Goal: Navigation & Orientation: Find specific page/section

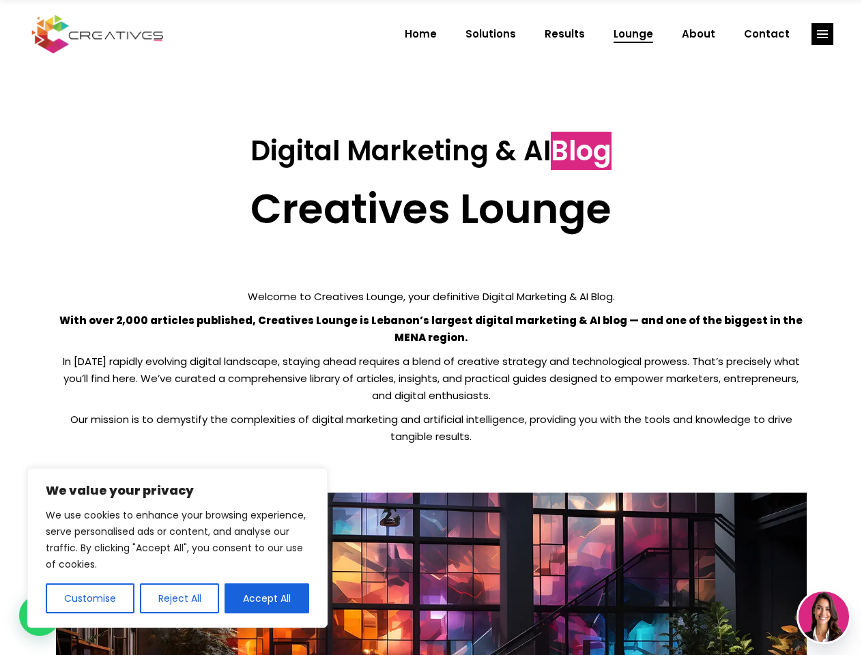
click at [431, 328] on p "With over 2,000 articles published, Creatives Lounge is Lebanon’s largest digit…" at bounding box center [431, 329] width 751 height 34
click at [89, 599] on button "Customise" at bounding box center [90, 599] width 89 height 30
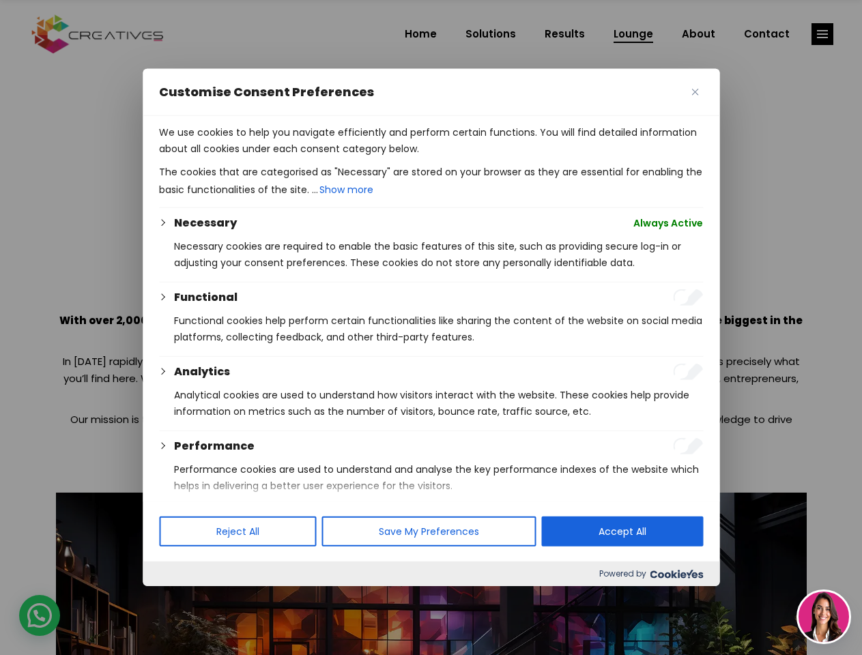
click at [179, 599] on div at bounding box center [431, 327] width 862 height 655
click at [267, 157] on p "We use cookies to help you navigate efficiently and perform certain functions. …" at bounding box center [431, 140] width 544 height 33
click at [823, 34] on div at bounding box center [431, 327] width 862 height 655
click at [824, 617] on img at bounding box center [824, 617] width 51 height 51
